Goal: Transaction & Acquisition: Purchase product/service

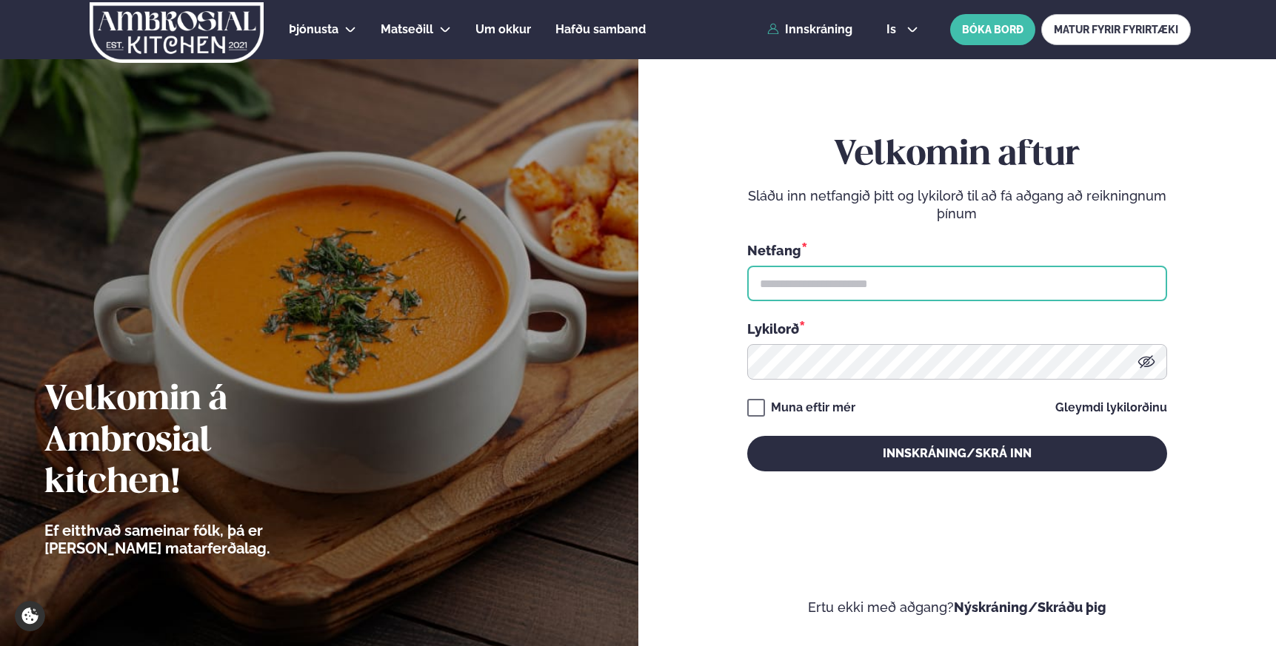
click at [811, 284] on input "text" at bounding box center [957, 284] width 420 height 36
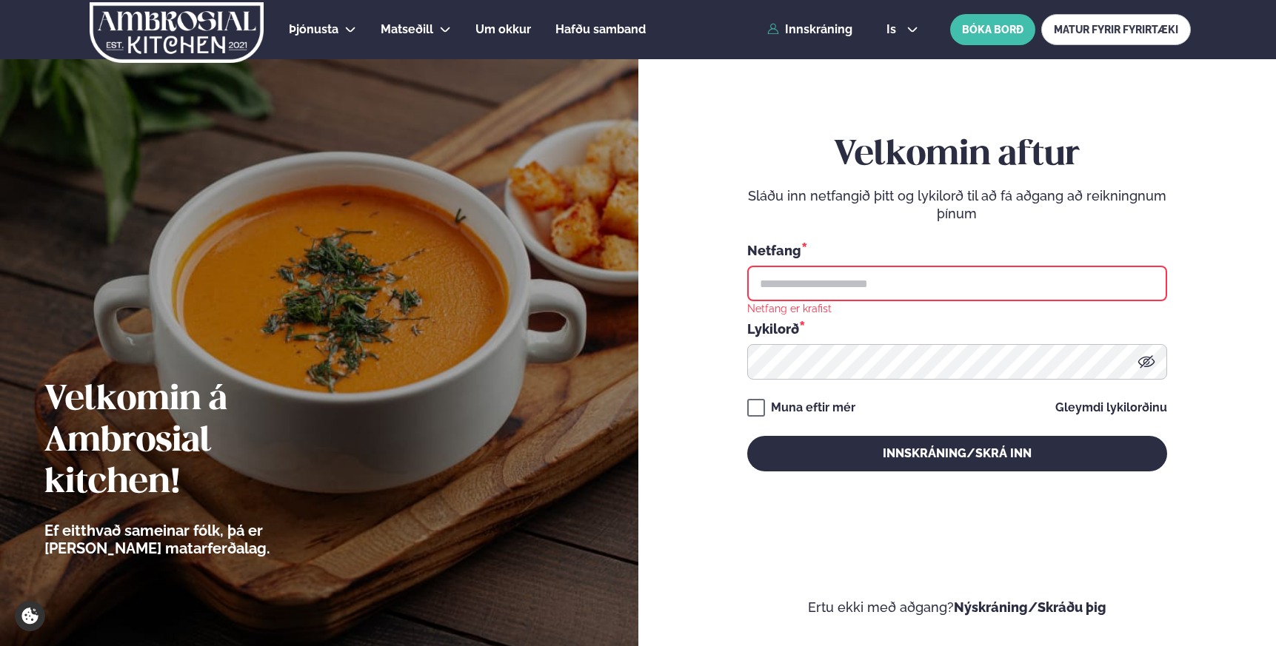
type input "**********"
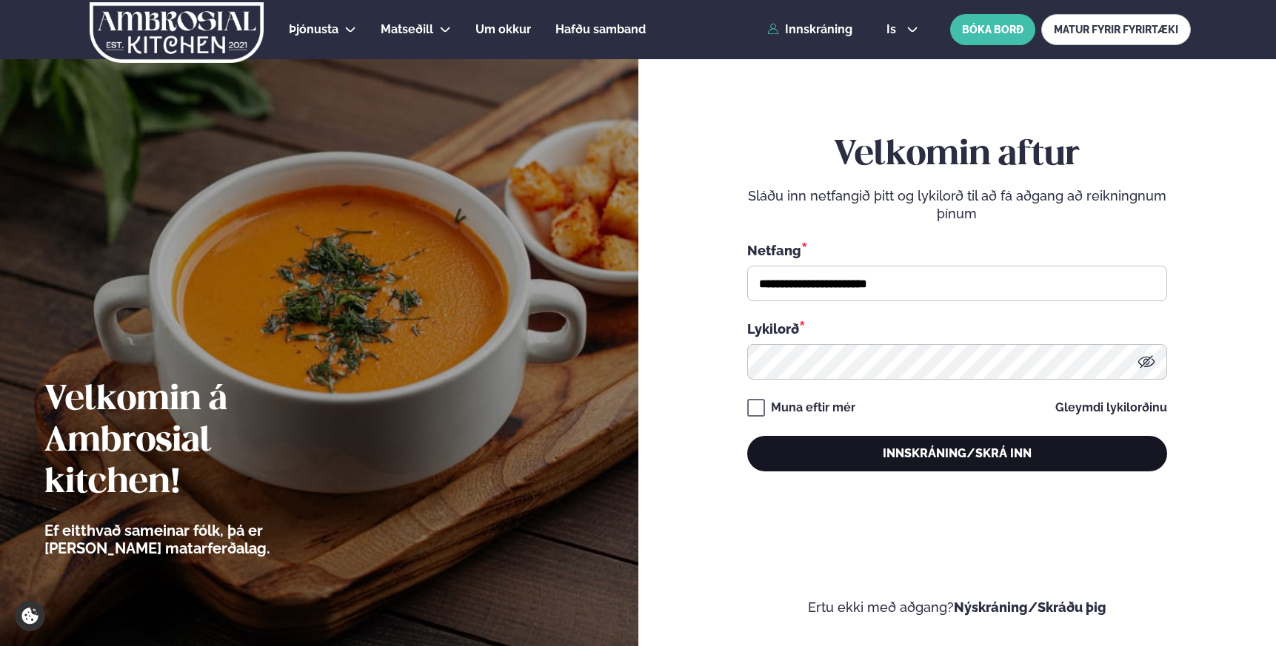
click at [861, 450] on button "Innskráning/Skrá inn" at bounding box center [957, 454] width 420 height 36
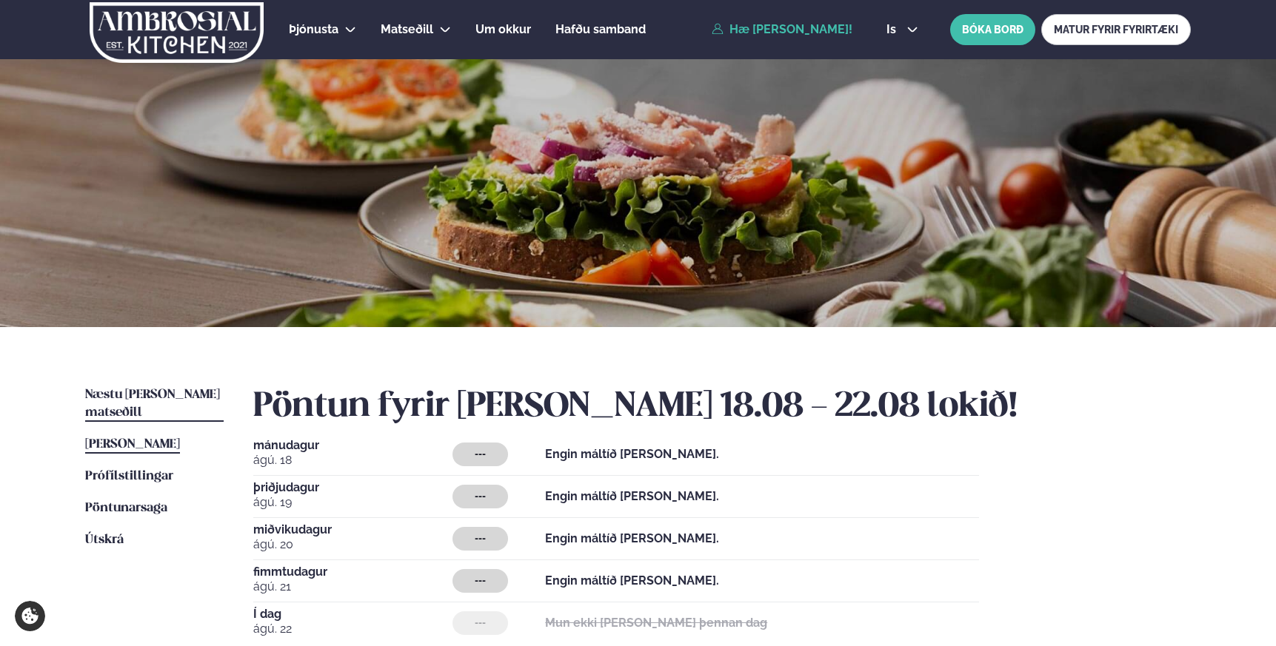
click at [119, 394] on span "Næstu [PERSON_NAME] matseðill" at bounding box center [152, 404] width 135 height 30
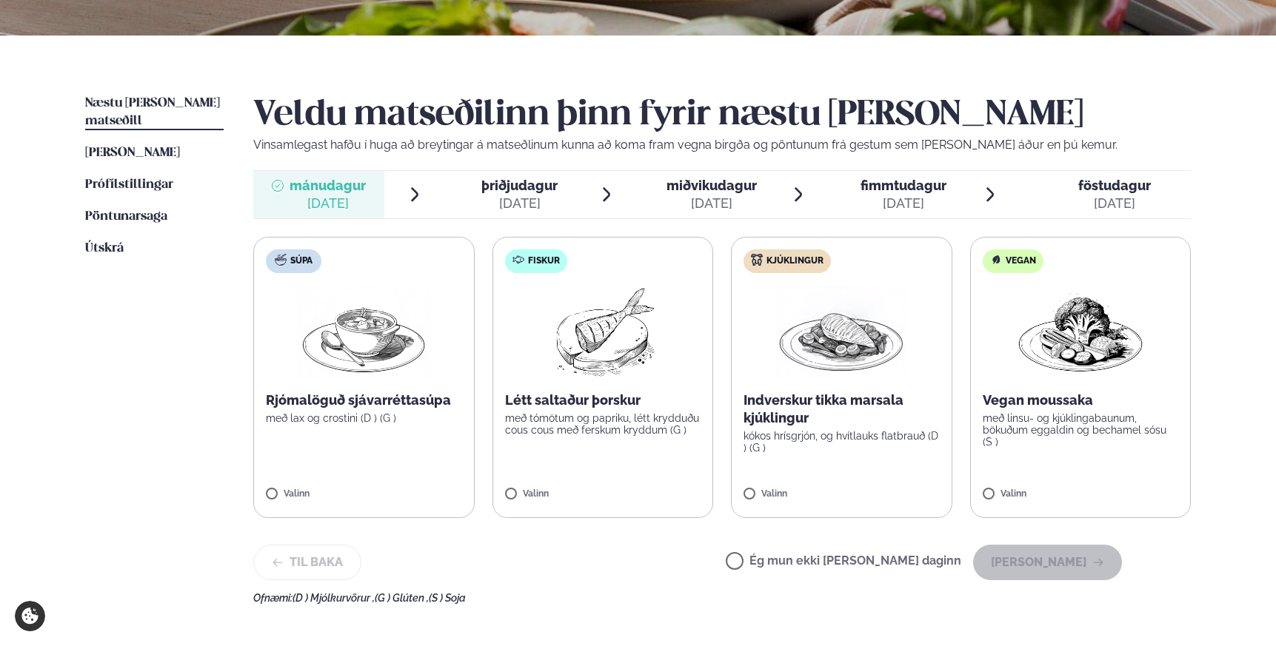
scroll to position [293, 0]
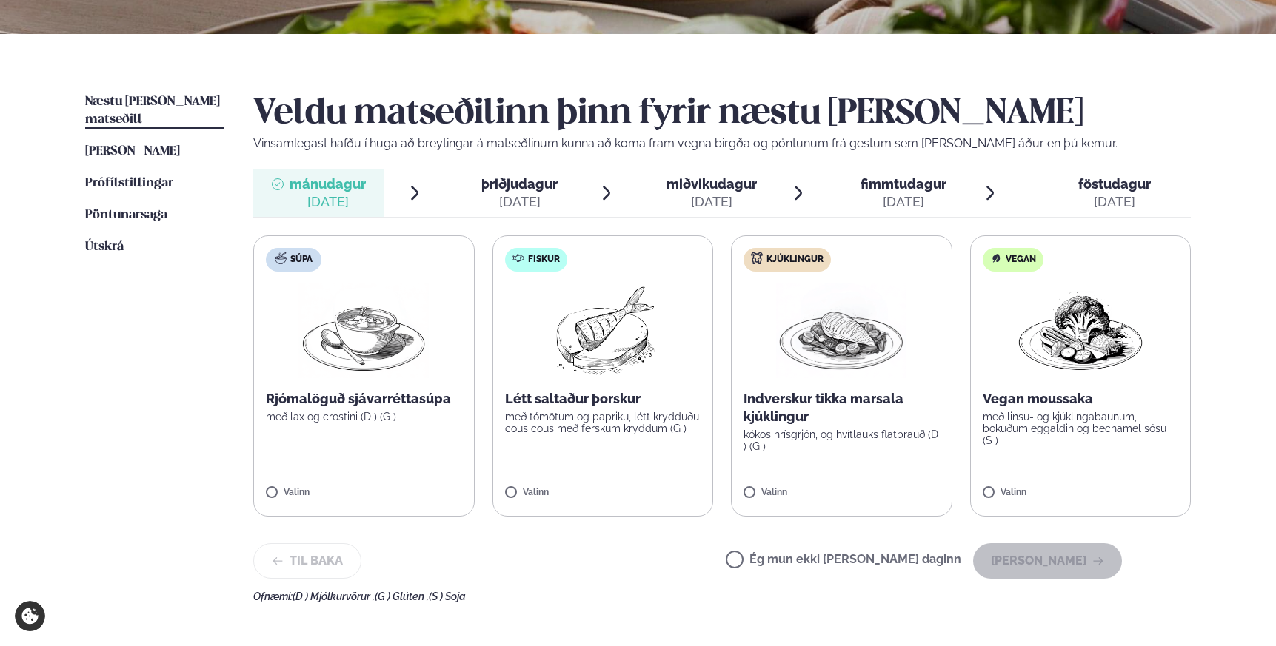
click at [758, 486] on label "Kjúklingur Indverskur tikka marsala kjúklingur kókos hrísgrjón, og hvítlauks fl…" at bounding box center [841, 375] width 221 height 281
click at [1031, 555] on button "[PERSON_NAME]" at bounding box center [1047, 561] width 149 height 36
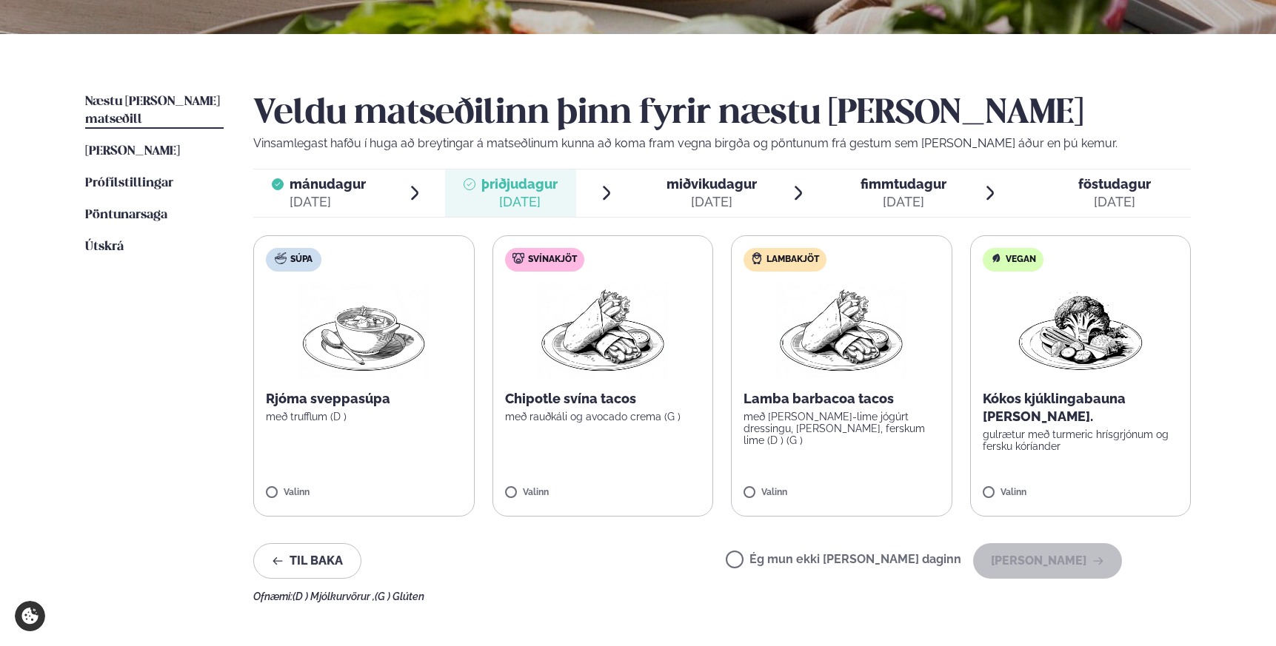
click at [569, 382] on label "Svínakjöt Chipotle svína tacos með rauðkáli og avocado crema (G ) Valinn" at bounding box center [602, 375] width 221 height 281
click at [1048, 559] on button "[PERSON_NAME]" at bounding box center [1047, 561] width 149 height 36
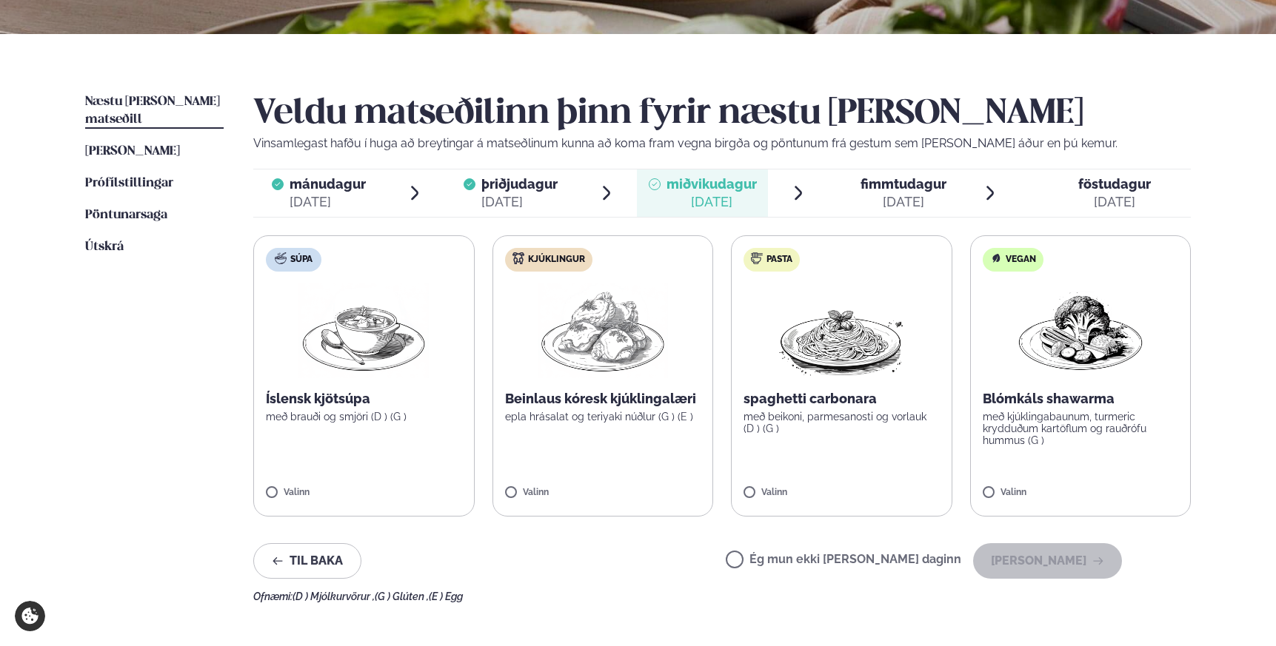
click at [790, 551] on div "Ég mun ekki [PERSON_NAME] daginn [PERSON_NAME]" at bounding box center [924, 561] width 396 height 36
click at [1075, 569] on button "[PERSON_NAME]" at bounding box center [1047, 561] width 149 height 36
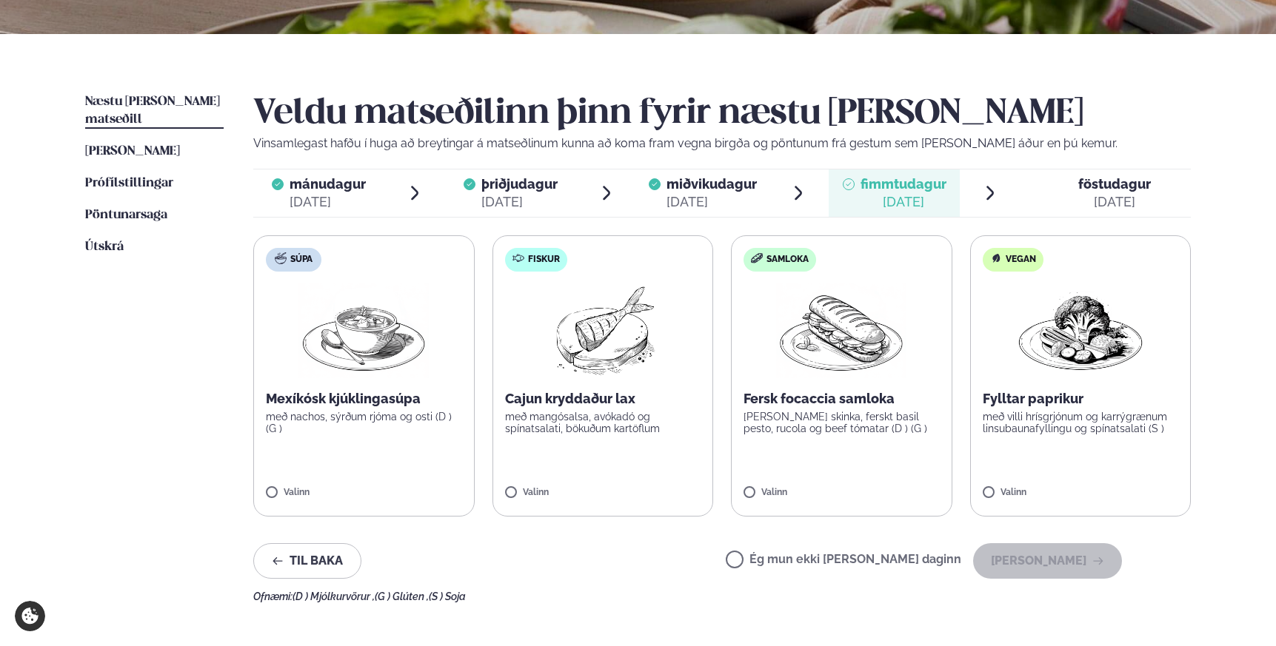
click at [657, 459] on label "Fiskur Cajun kryddaður lax með mangósalsa, avókadó og spínatsalati, bökuðum kar…" at bounding box center [602, 375] width 221 height 281
click at [1045, 560] on button "[PERSON_NAME]" at bounding box center [1047, 561] width 149 height 36
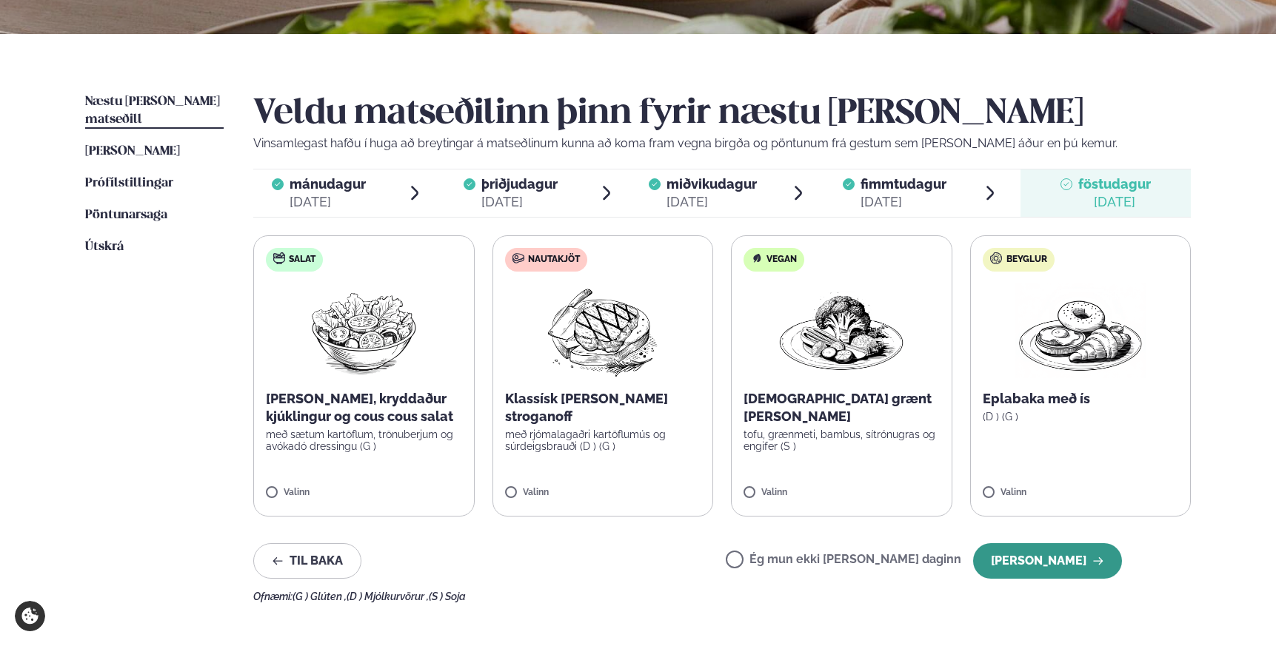
click at [1067, 563] on button "[PERSON_NAME]" at bounding box center [1047, 561] width 149 height 36
